Goal: Task Accomplishment & Management: Manage account settings

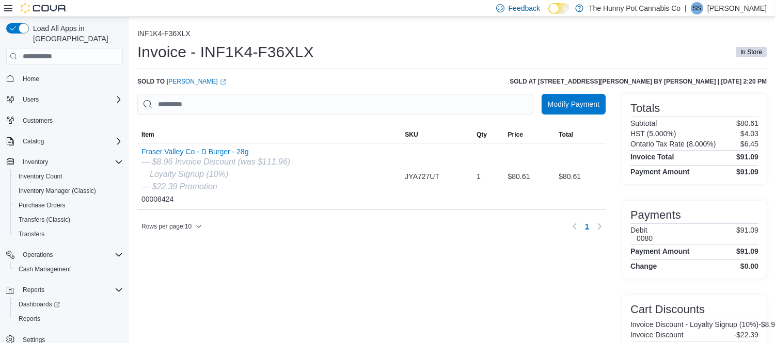
click at [404, 36] on ol "INF1K4-F36XLX" at bounding box center [451, 34] width 629 height 10
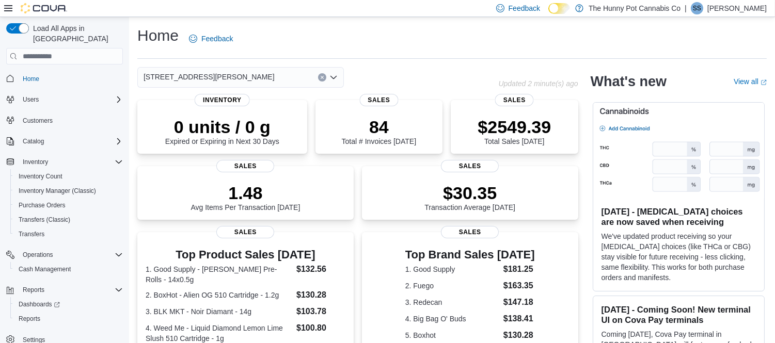
click at [472, 22] on div "Home Feedback [STREET_ADDRESS][PERSON_NAME] Updated 2 minute(s) ago 0 units / 0…" at bounding box center [452, 312] width 646 height 590
click at [342, 26] on div "Home Feedback" at bounding box center [451, 38] width 629 height 27
click at [459, 43] on div "Home Feedback" at bounding box center [451, 38] width 629 height 27
click at [54, 265] on span "Cash Management" at bounding box center [45, 269] width 52 height 8
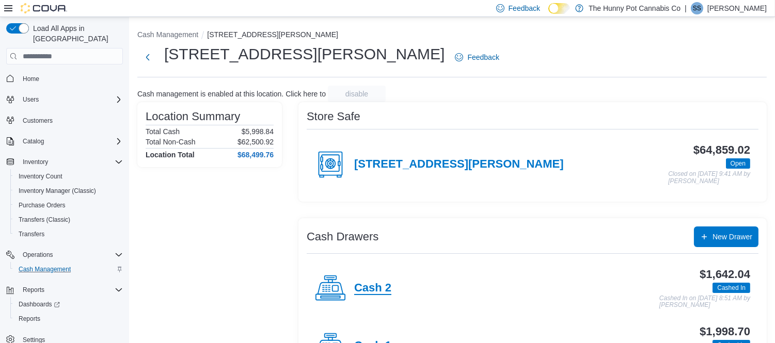
click at [378, 285] on h4 "Cash 2" at bounding box center [372, 288] width 37 height 13
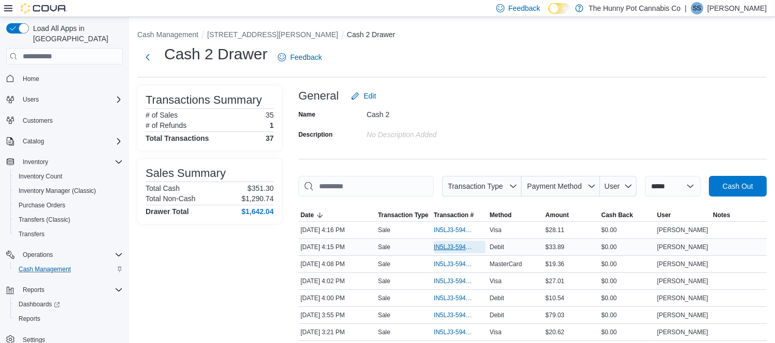
click at [467, 249] on span "IN5LJ3-5948825" at bounding box center [454, 247] width 41 height 8
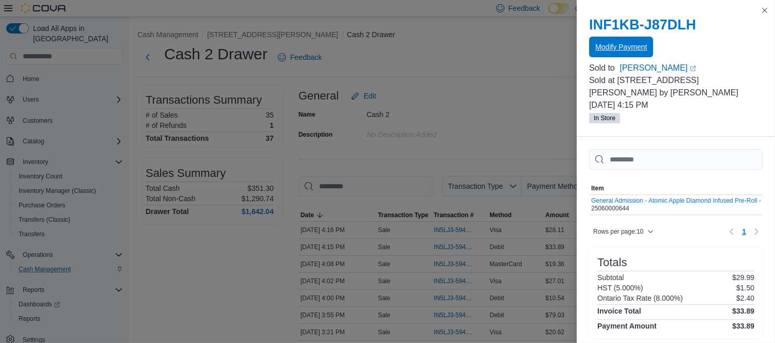
click at [631, 44] on span "Modify Payment" at bounding box center [621, 47] width 52 height 10
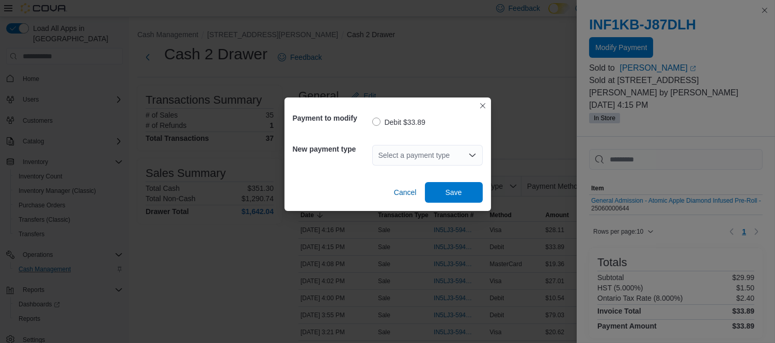
click at [424, 156] on div "Select a payment type" at bounding box center [427, 155] width 111 height 21
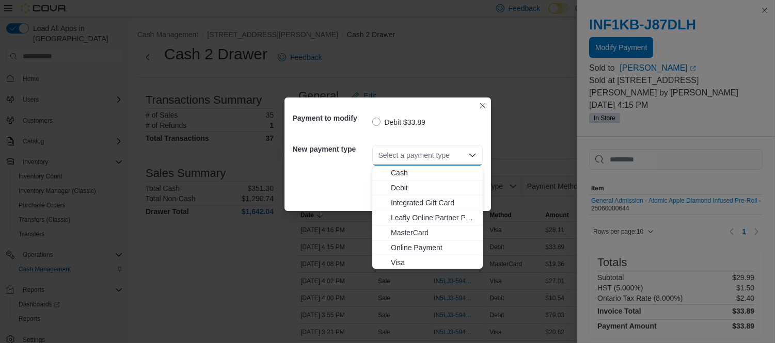
click at [418, 234] on span "MasterCard" at bounding box center [434, 233] width 86 height 10
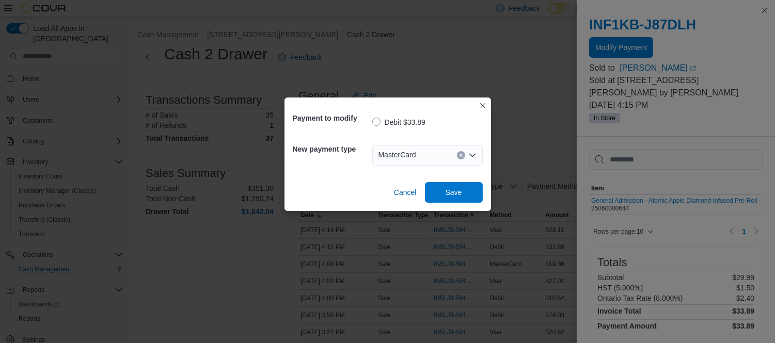
click at [443, 181] on div "Cancel Save" at bounding box center [388, 188] width 190 height 29
click at [445, 187] on span "Save" at bounding box center [453, 192] width 45 height 21
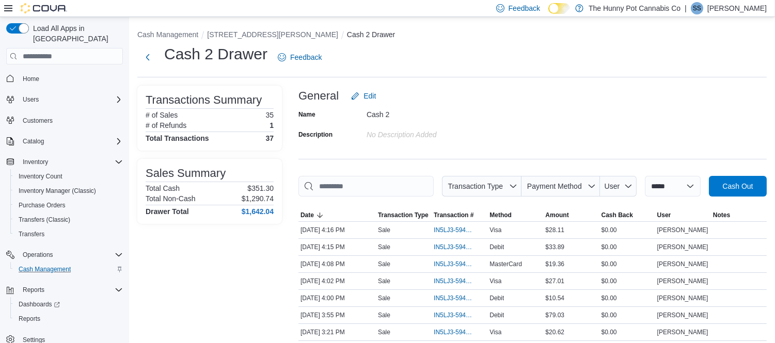
click at [569, 56] on div "Cash 2 Drawer Feedback" at bounding box center [451, 57] width 629 height 27
click at [24, 75] on span "Home" at bounding box center [31, 79] width 17 height 8
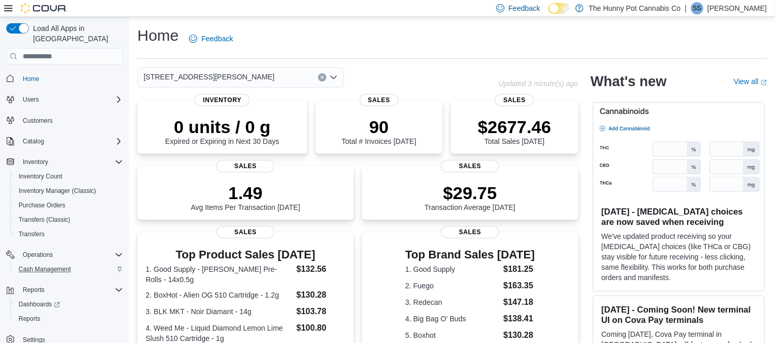
click at [489, 34] on div "Home Feedback" at bounding box center [451, 38] width 629 height 27
click at [479, 38] on div "Home Feedback" at bounding box center [451, 38] width 629 height 27
click at [451, 40] on div "Home Feedback" at bounding box center [451, 38] width 629 height 27
click at [327, 24] on div "Home Feedback [STREET_ADDRESS][PERSON_NAME] Updated 6 minute(s) ago 0 units / 0…" at bounding box center [452, 312] width 646 height 590
click at [451, 44] on div "Home Feedback" at bounding box center [451, 38] width 629 height 27
